Goal: Task Accomplishment & Management: Use online tool/utility

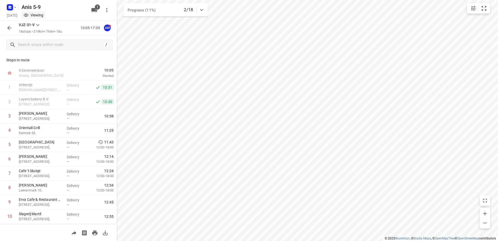
click at [7, 7] on rect "button" at bounding box center [10, 7] width 6 height 6
click at [11, 16] on icon "button" at bounding box center [12, 18] width 5 height 5
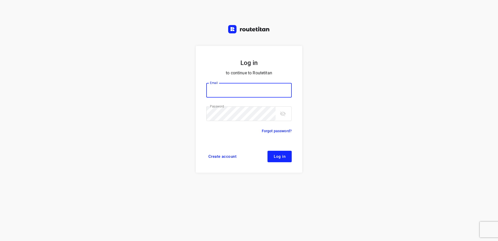
type input "horeca@kaddour.nl"
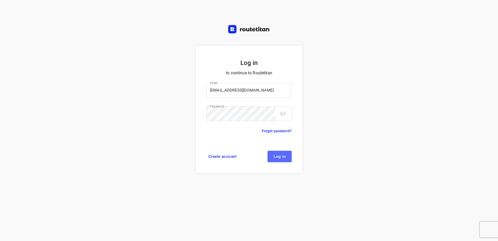
click at [285, 157] on span "Log in" at bounding box center [280, 156] width 12 height 4
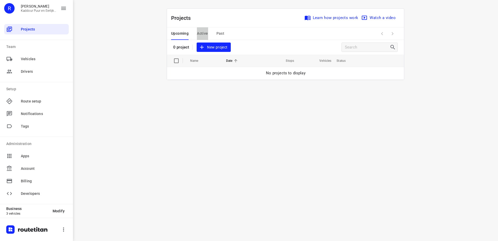
click at [207, 32] on span "Active" at bounding box center [202, 33] width 11 height 7
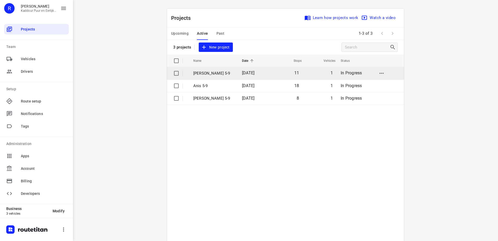
click at [222, 74] on p "[PERSON_NAME] 5-9" at bounding box center [213, 73] width 41 height 6
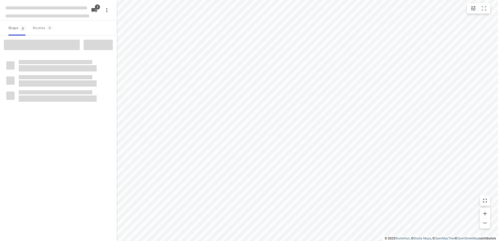
type input "distance"
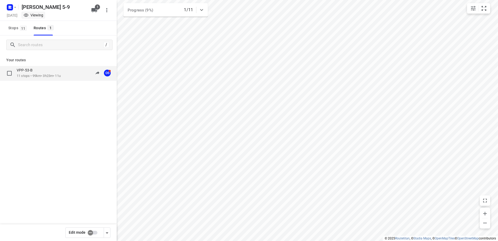
click at [66, 72] on div "VPP-53-B 11 stops • 99km • 3h23m • 11u 10:43-15:12 OS" at bounding box center [67, 73] width 100 height 11
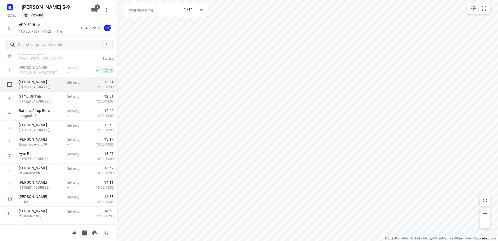
scroll to position [26, 0]
